Goal: Transaction & Acquisition: Purchase product/service

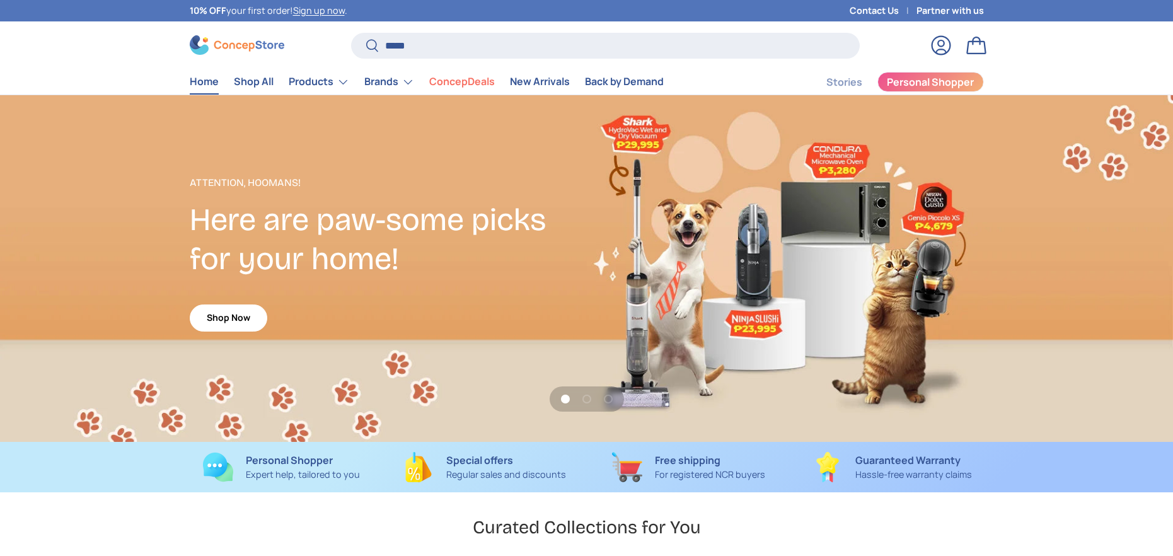
type input "*****"
click at [351, 32] on button "Search" at bounding box center [365, 47] width 28 height 30
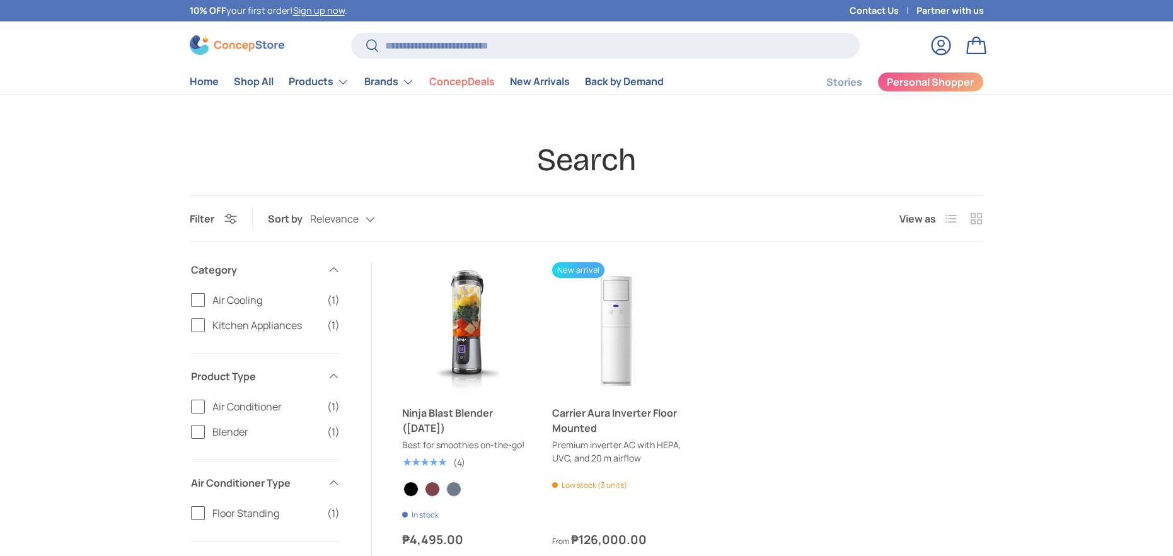
click at [460, 405] on link "Ninja Blast Blender ([DATE])" at bounding box center [467, 420] width 131 height 30
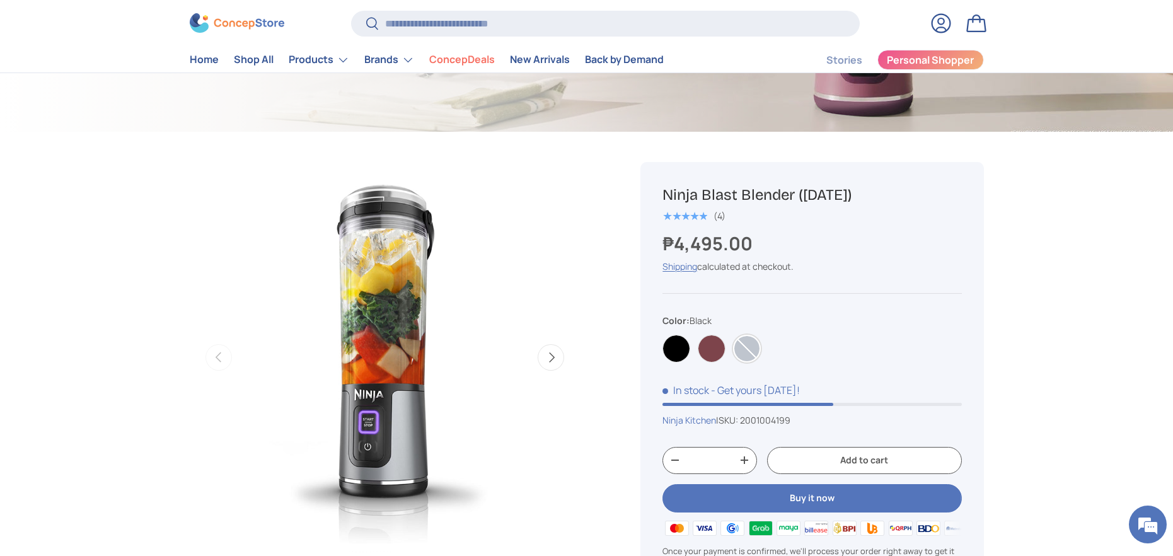
click at [740, 348] on label "Navy Blue" at bounding box center [747, 349] width 28 height 28
